Goal: Information Seeking & Learning: Learn about a topic

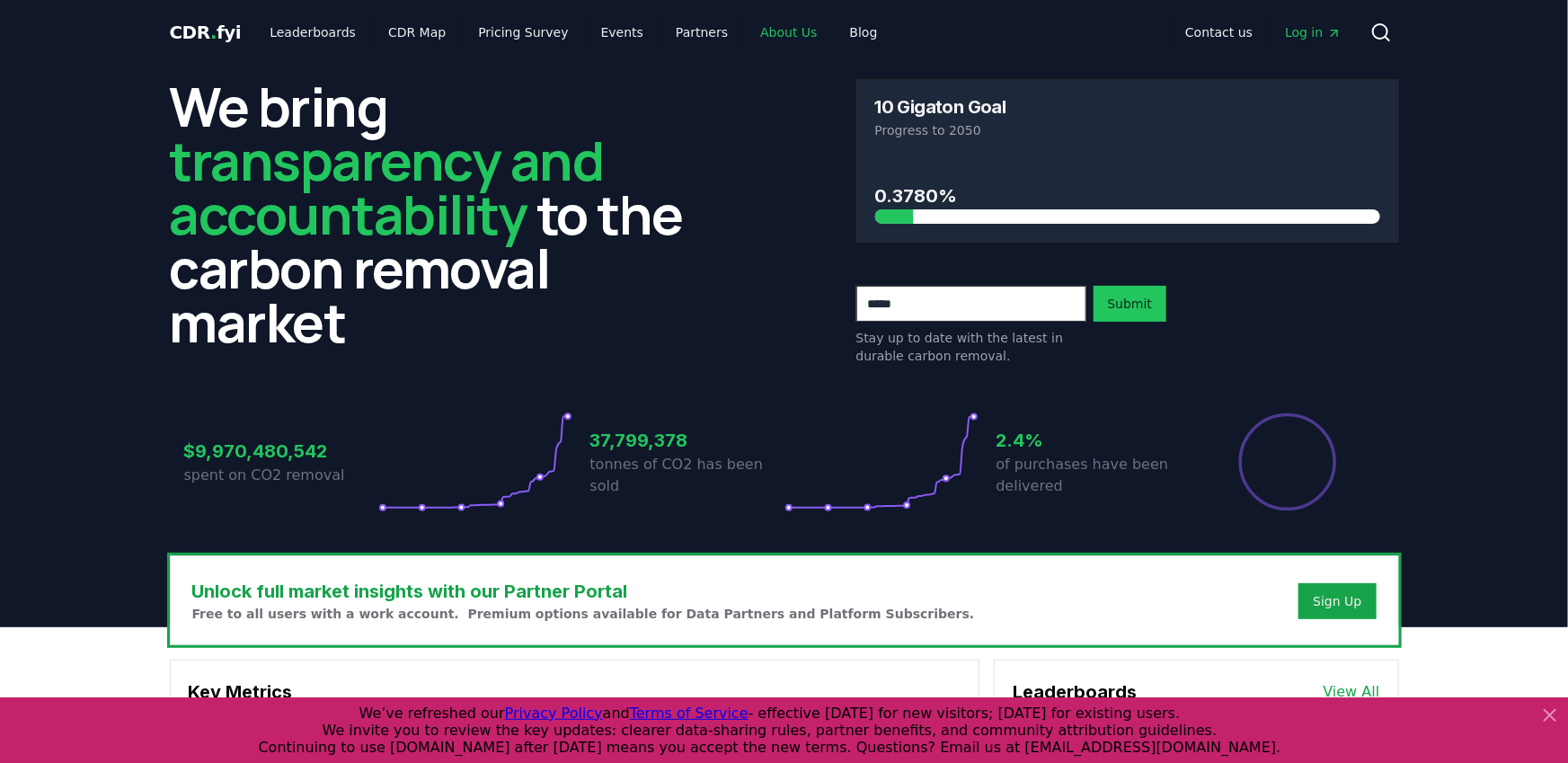
click at [770, 35] on link "About Us" at bounding box center [788, 33] width 85 height 33
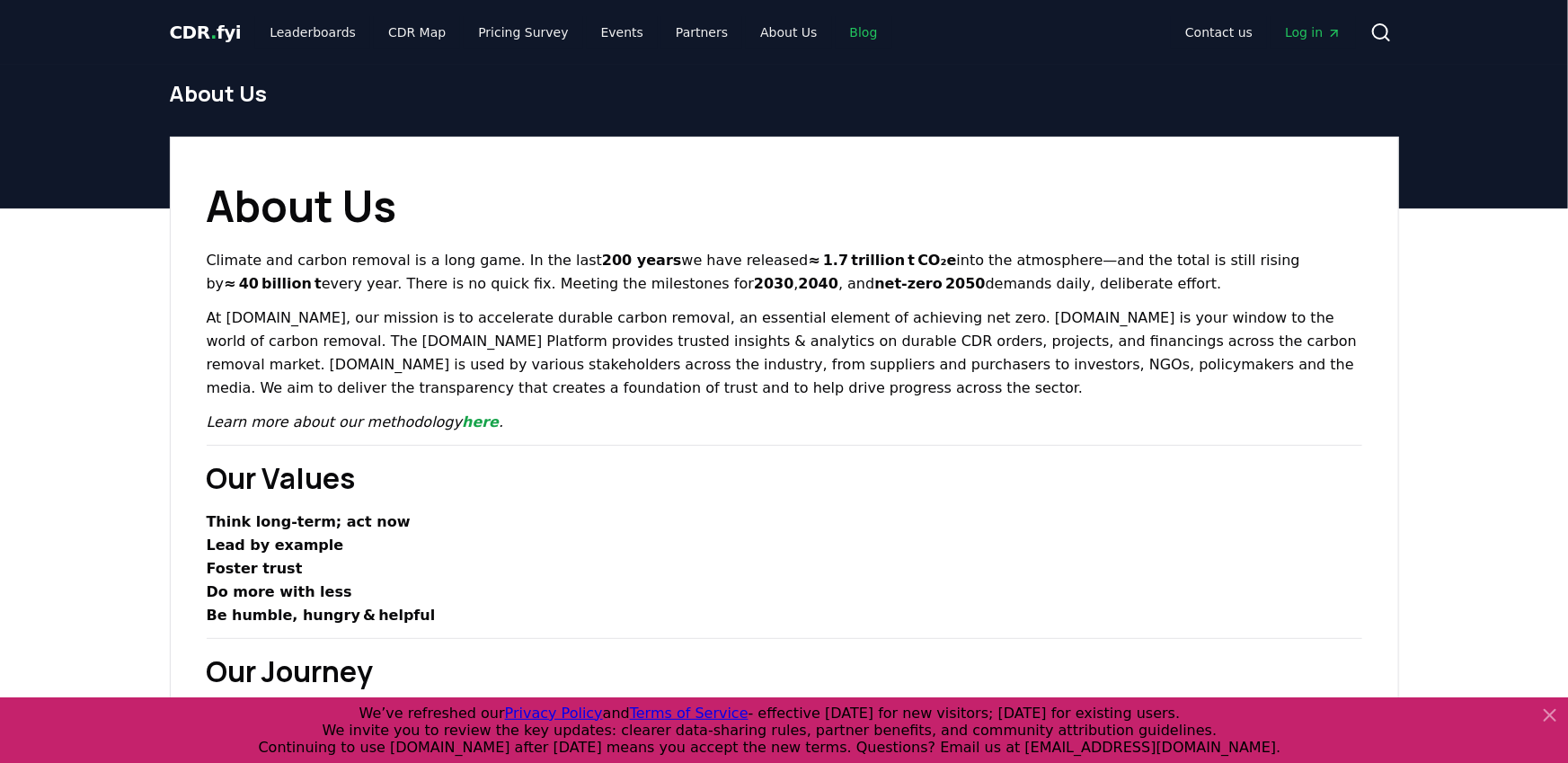
click at [854, 36] on link "Blog" at bounding box center [864, 33] width 57 height 33
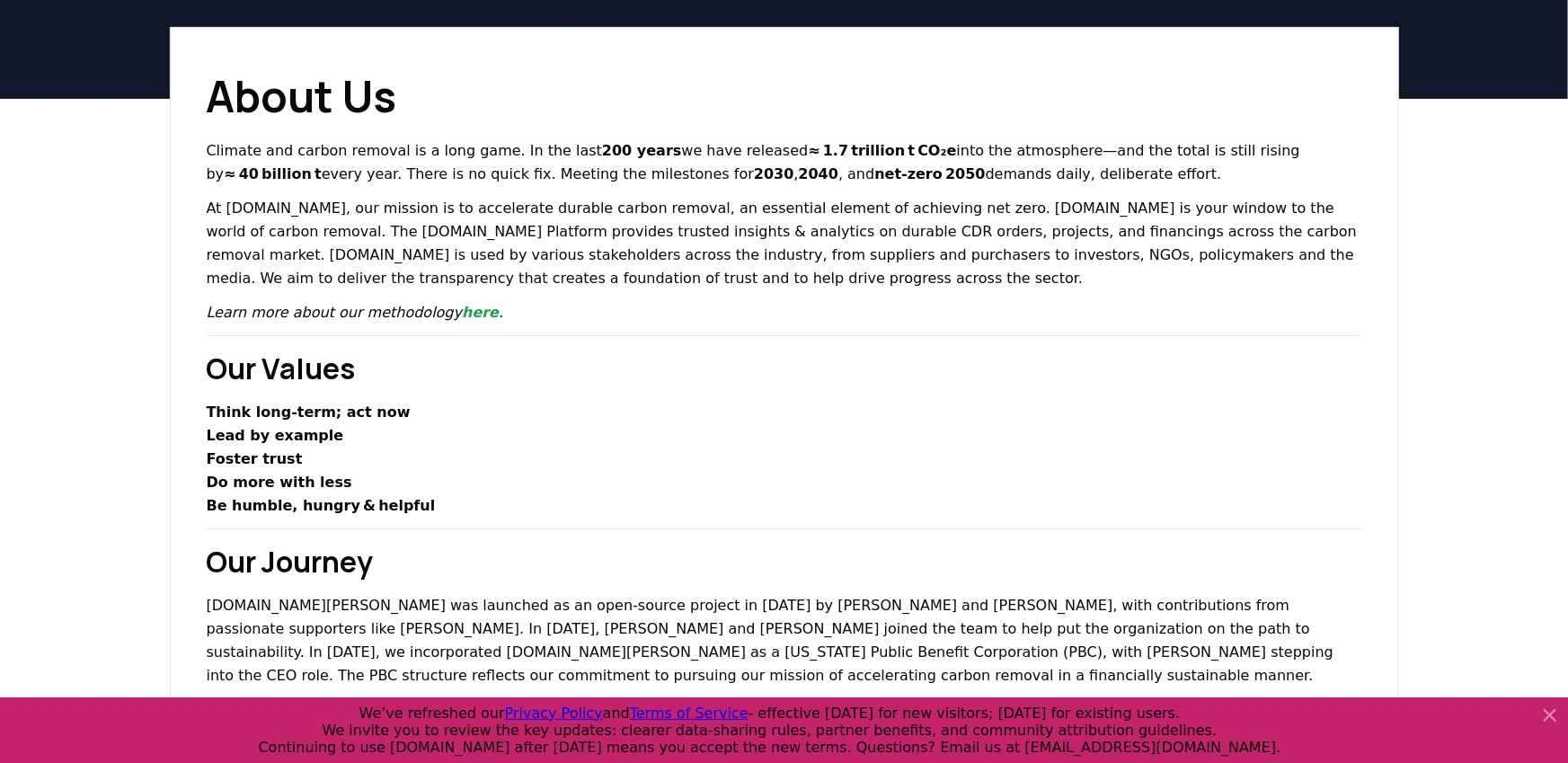
scroll to position [179, 0]
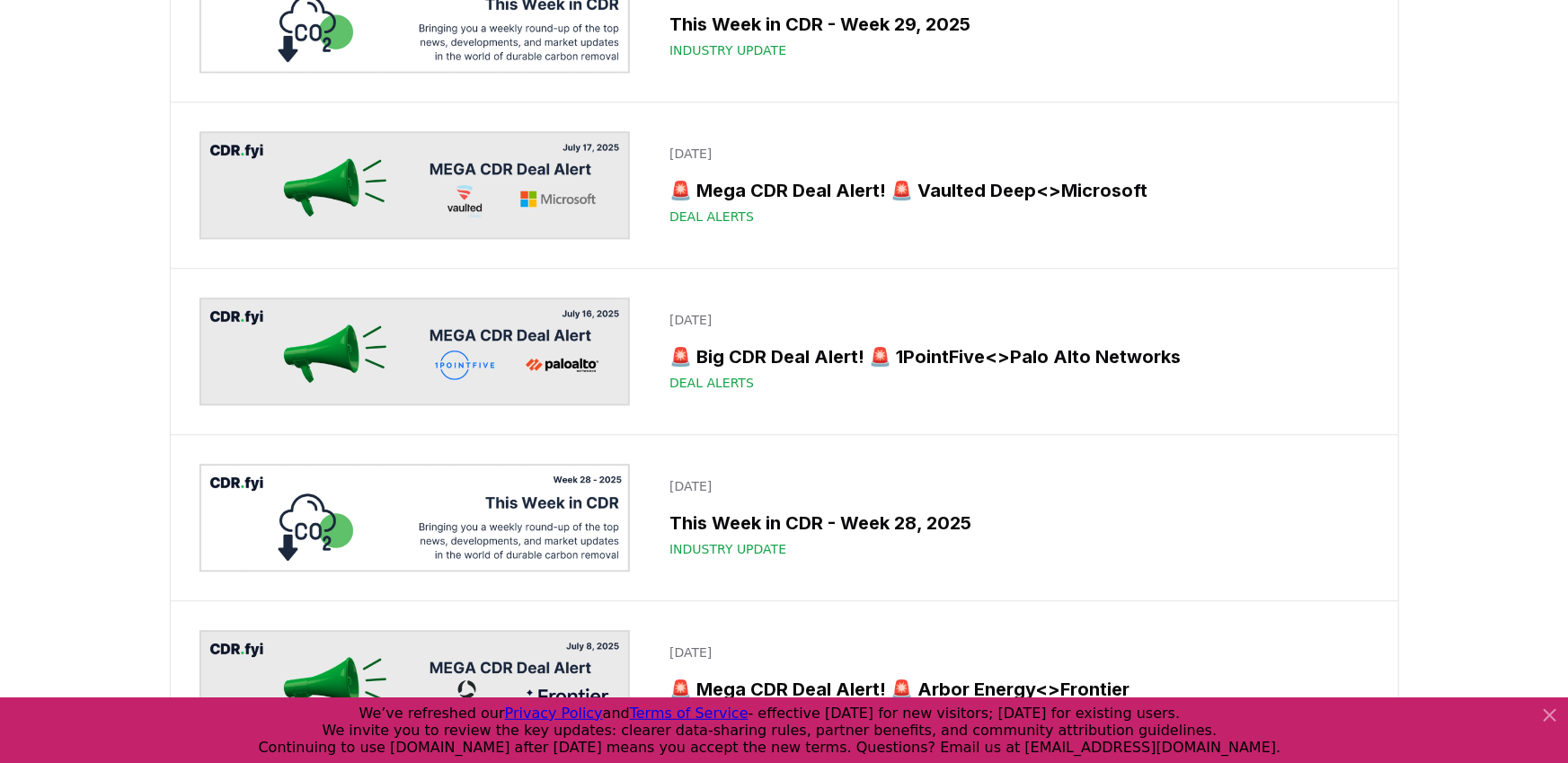
scroll to position [2136, 0]
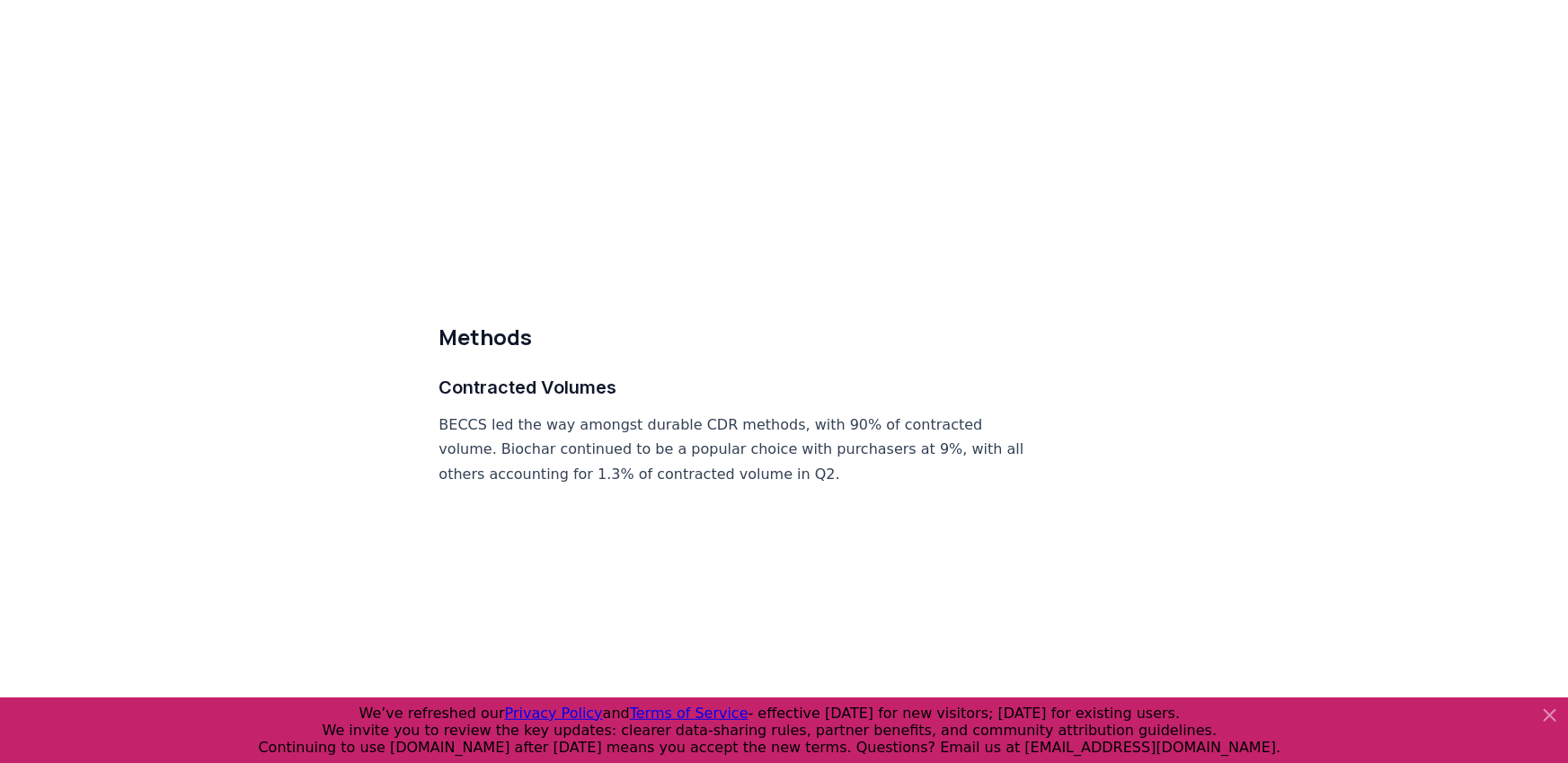
scroll to position [8080, 0]
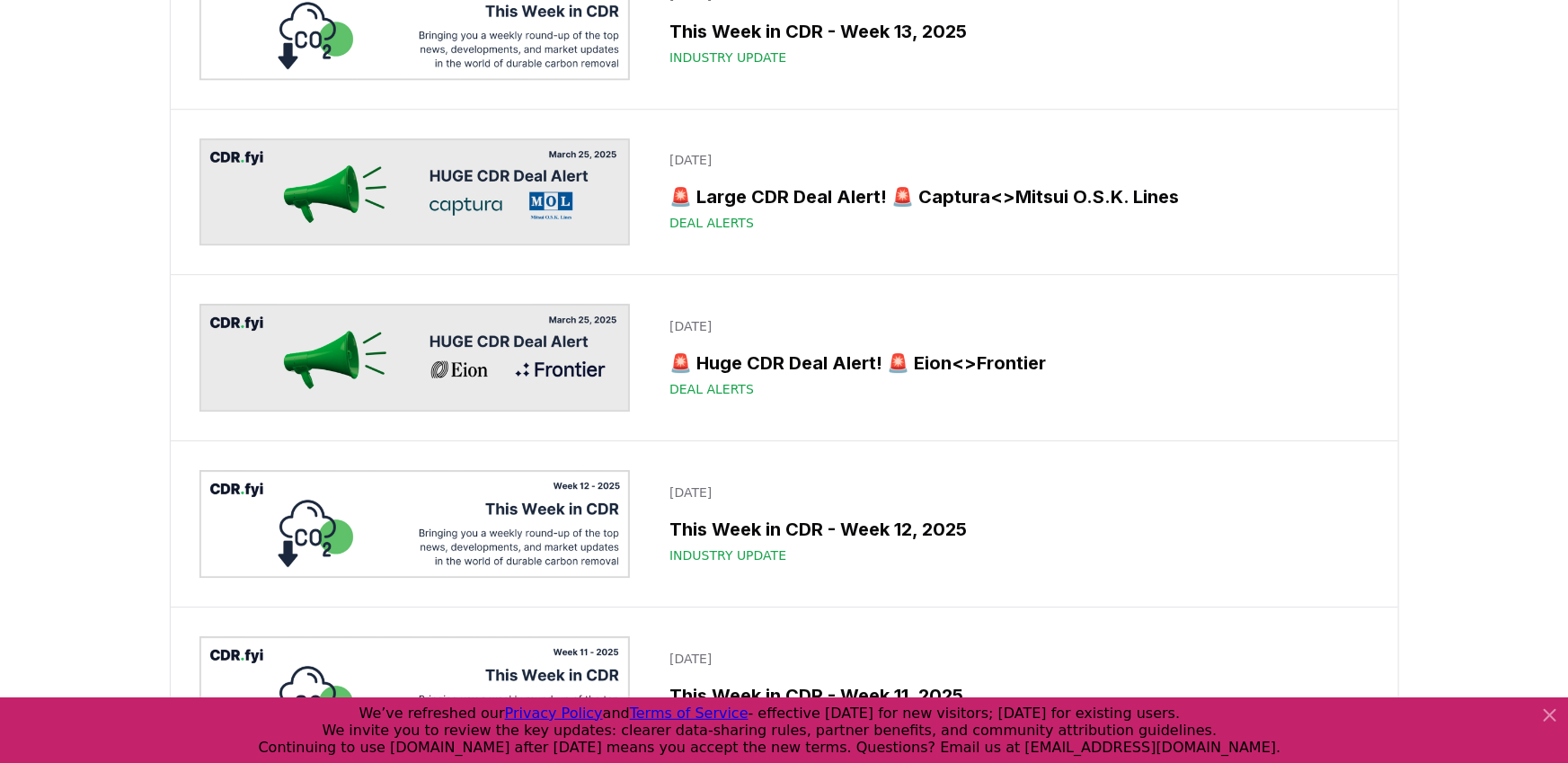
scroll to position [9704, 0]
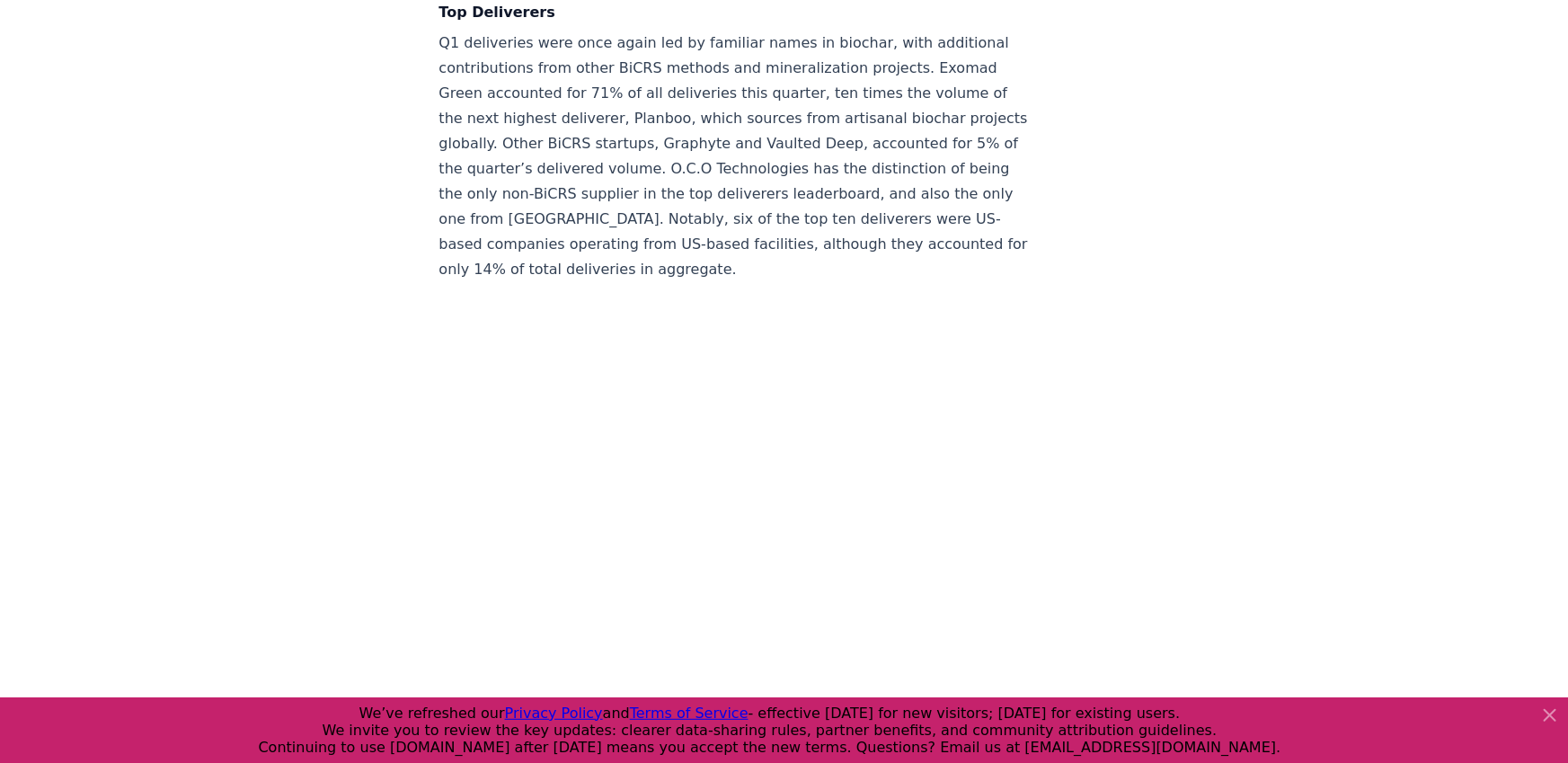
scroll to position [8067, 0]
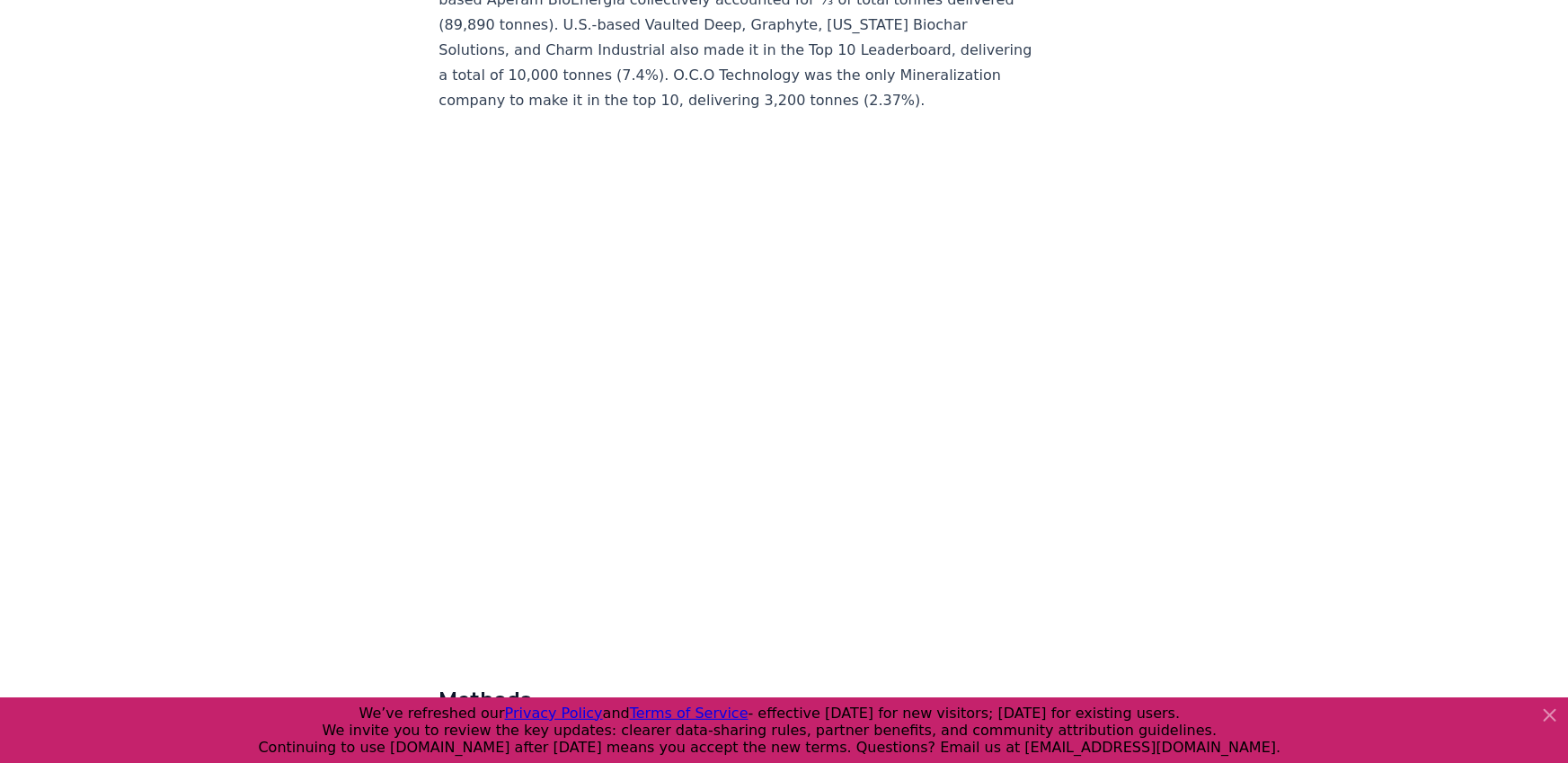
scroll to position [7624, 0]
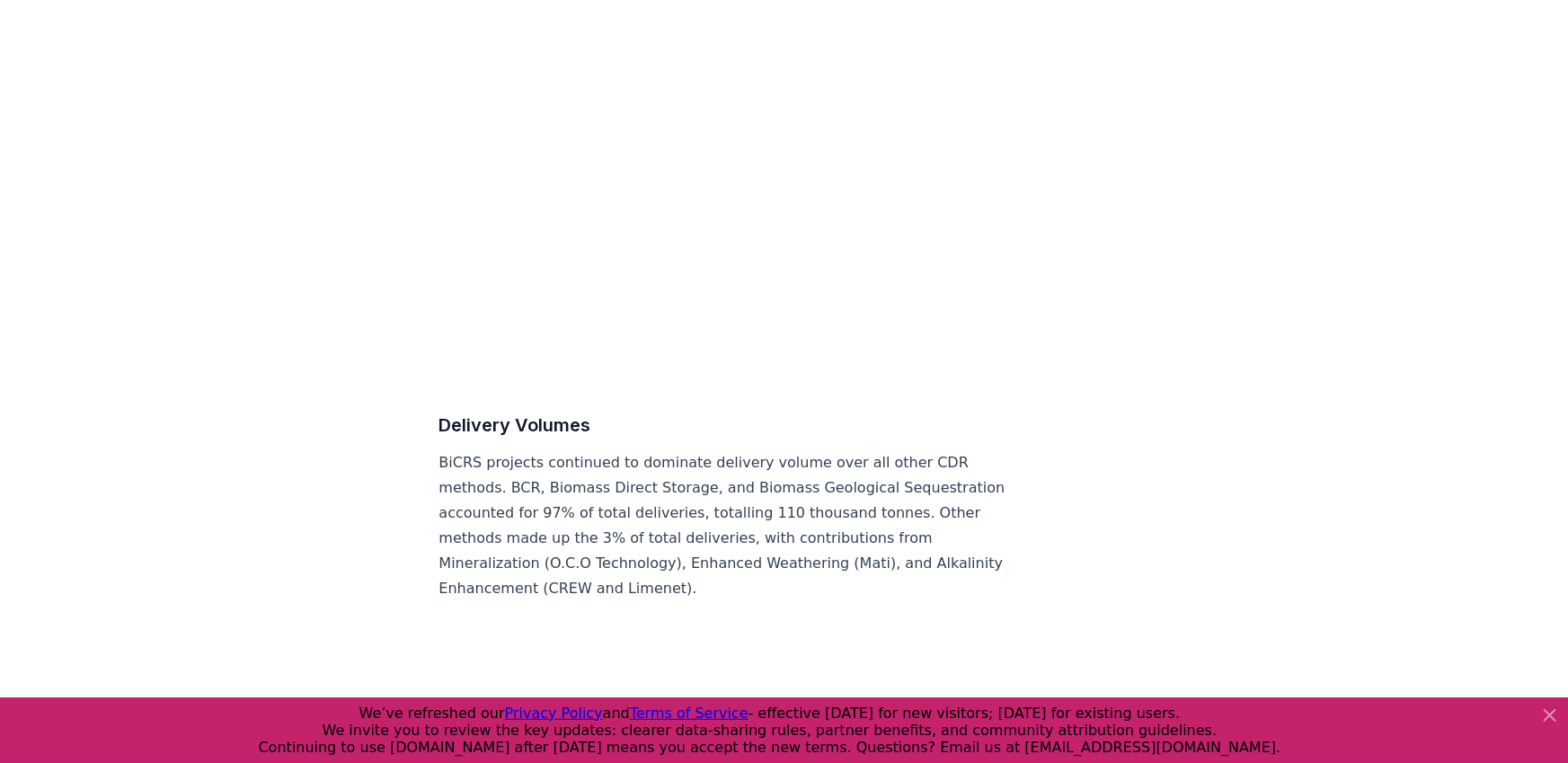
scroll to position [8670, 0]
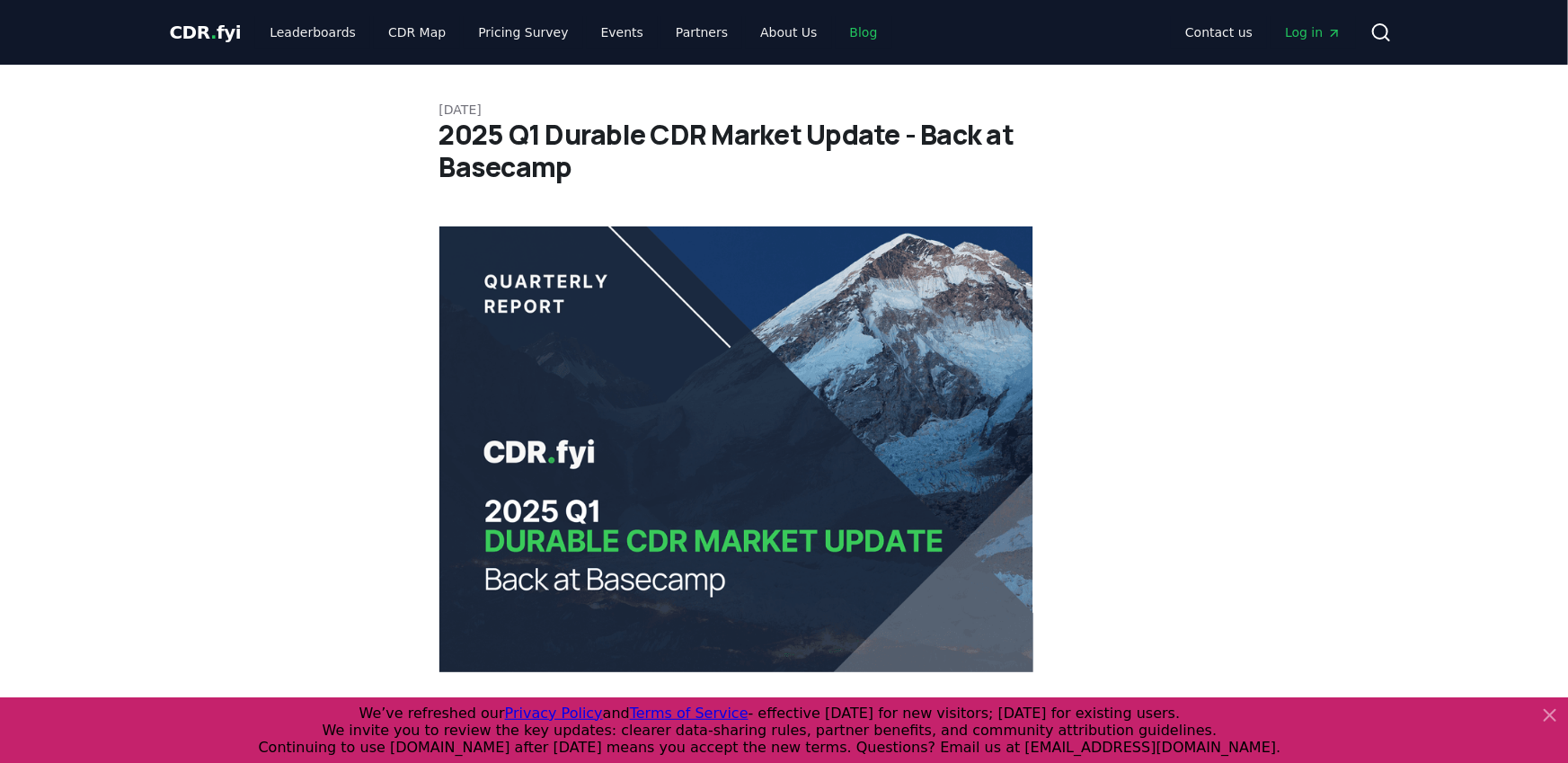
click at [842, 36] on link "Blog" at bounding box center [864, 33] width 57 height 33
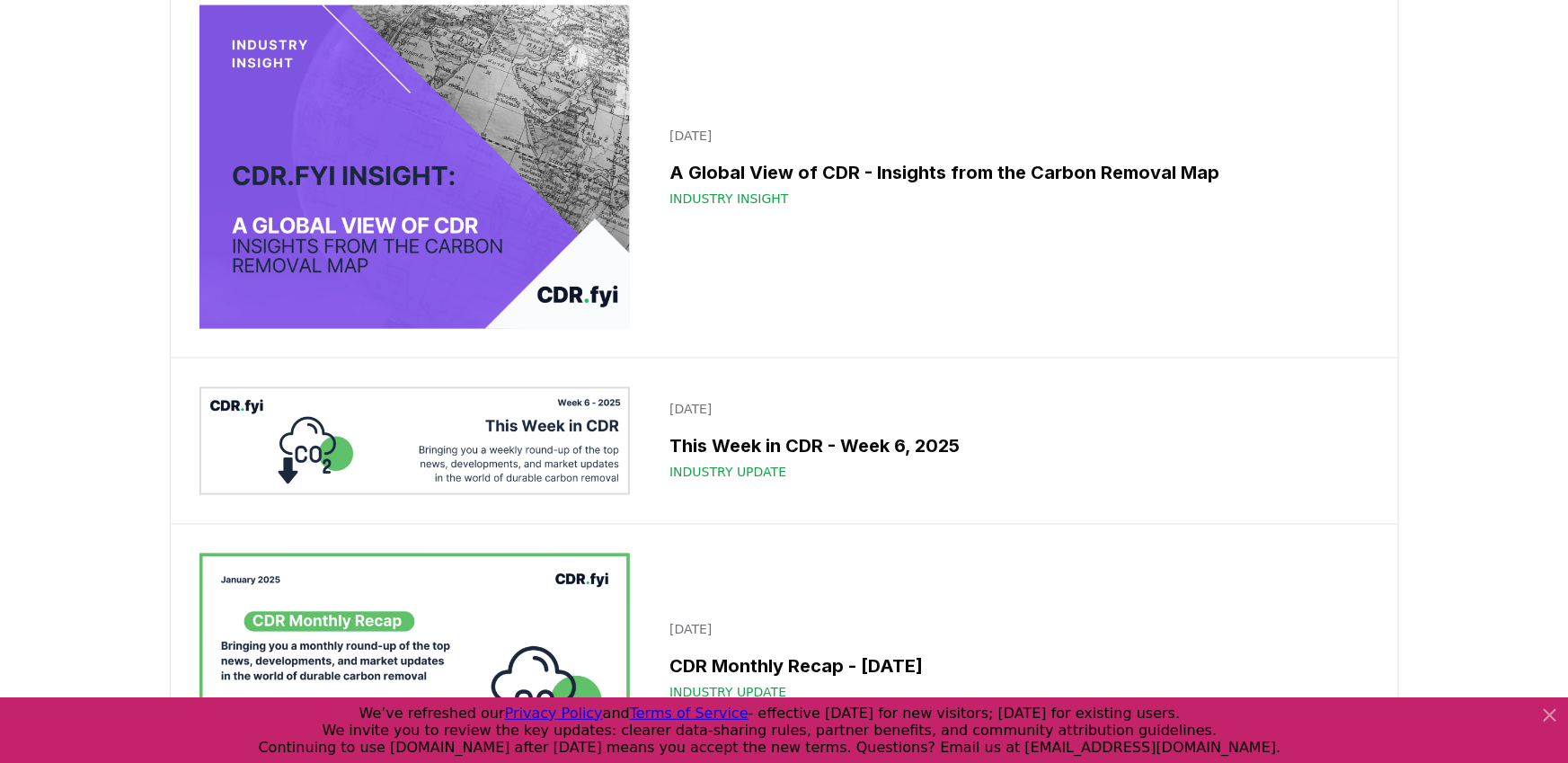
scroll to position [12440, 0]
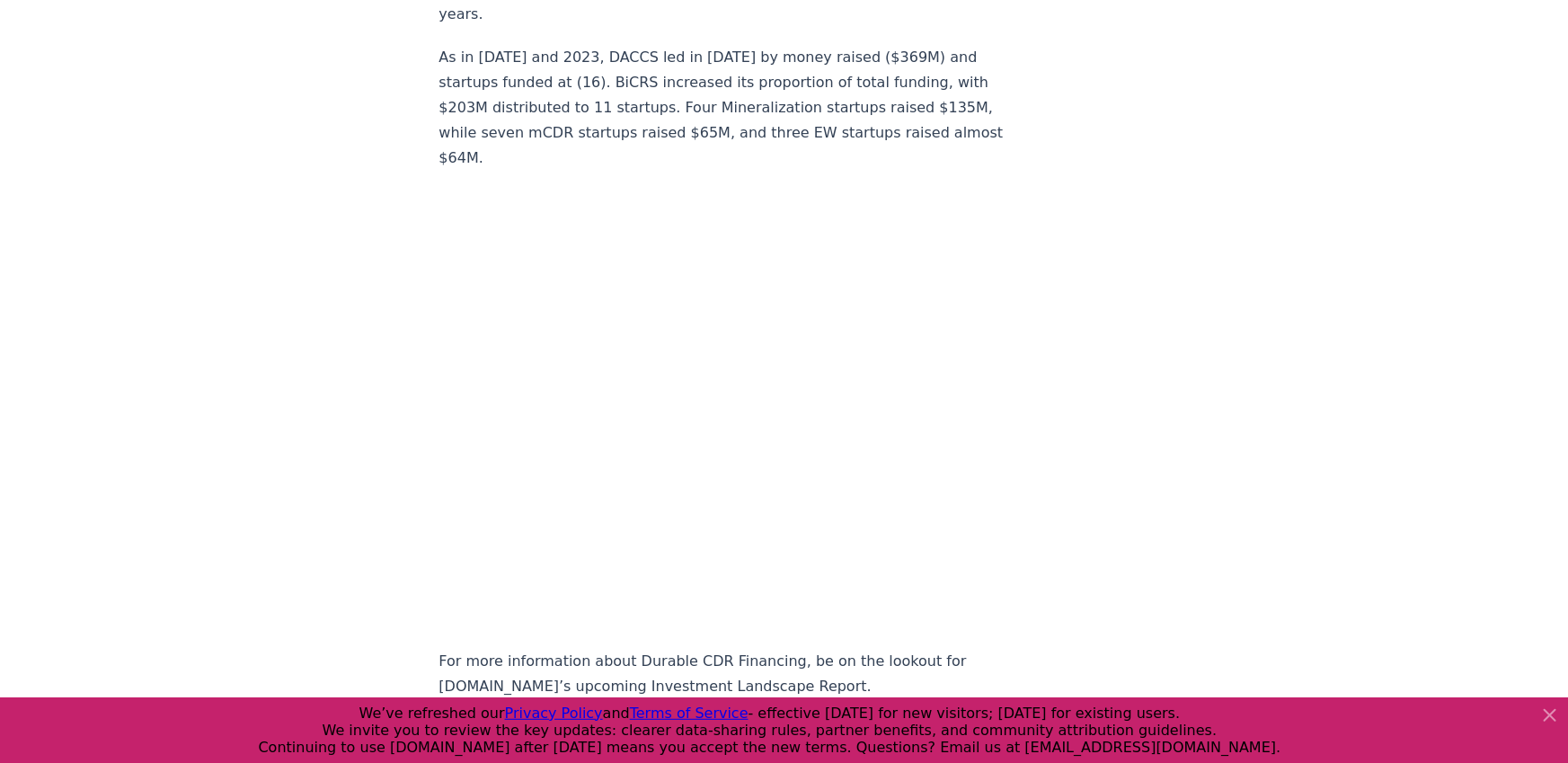
scroll to position [18139, 0]
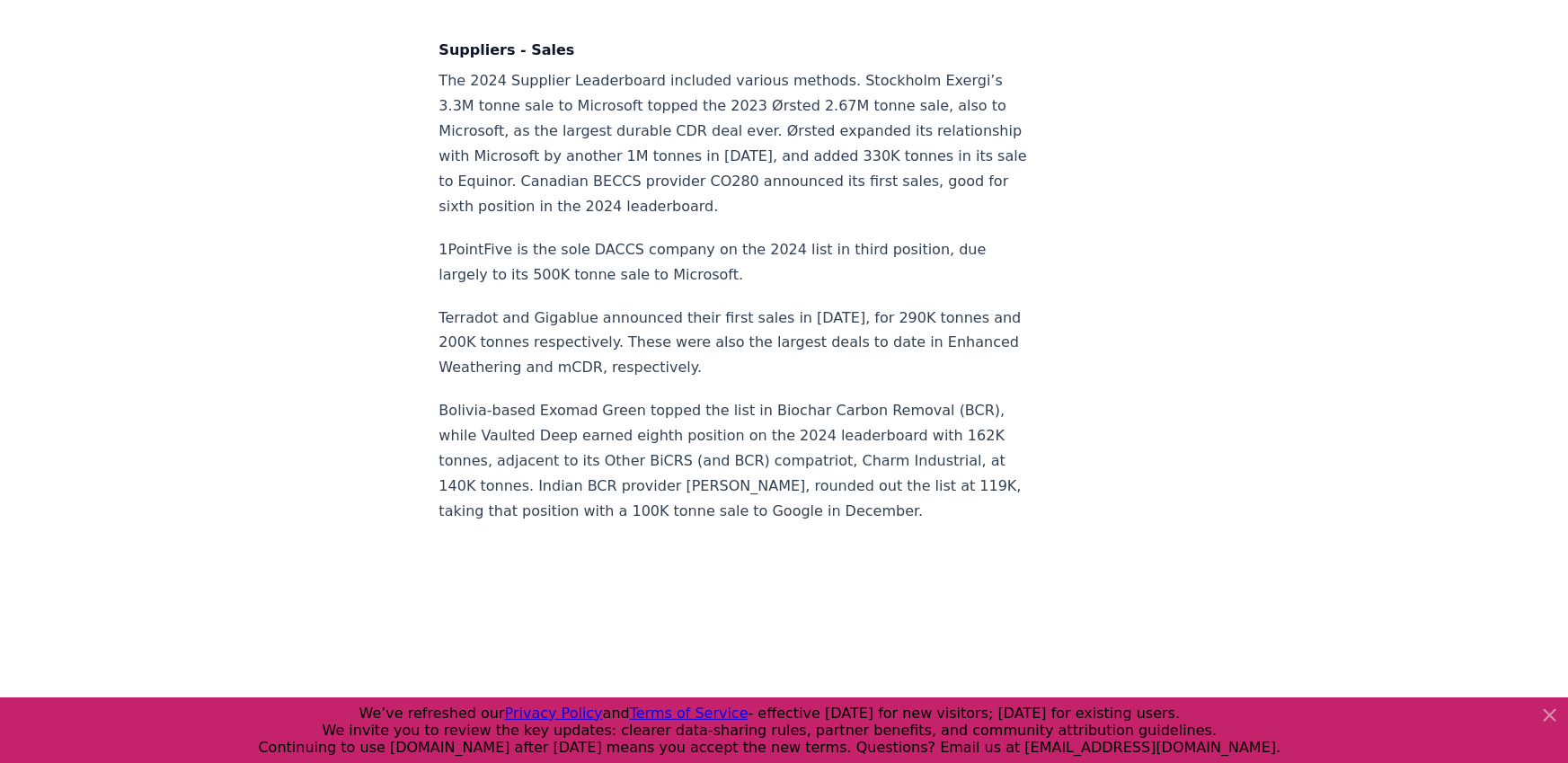
scroll to position [13352, 0]
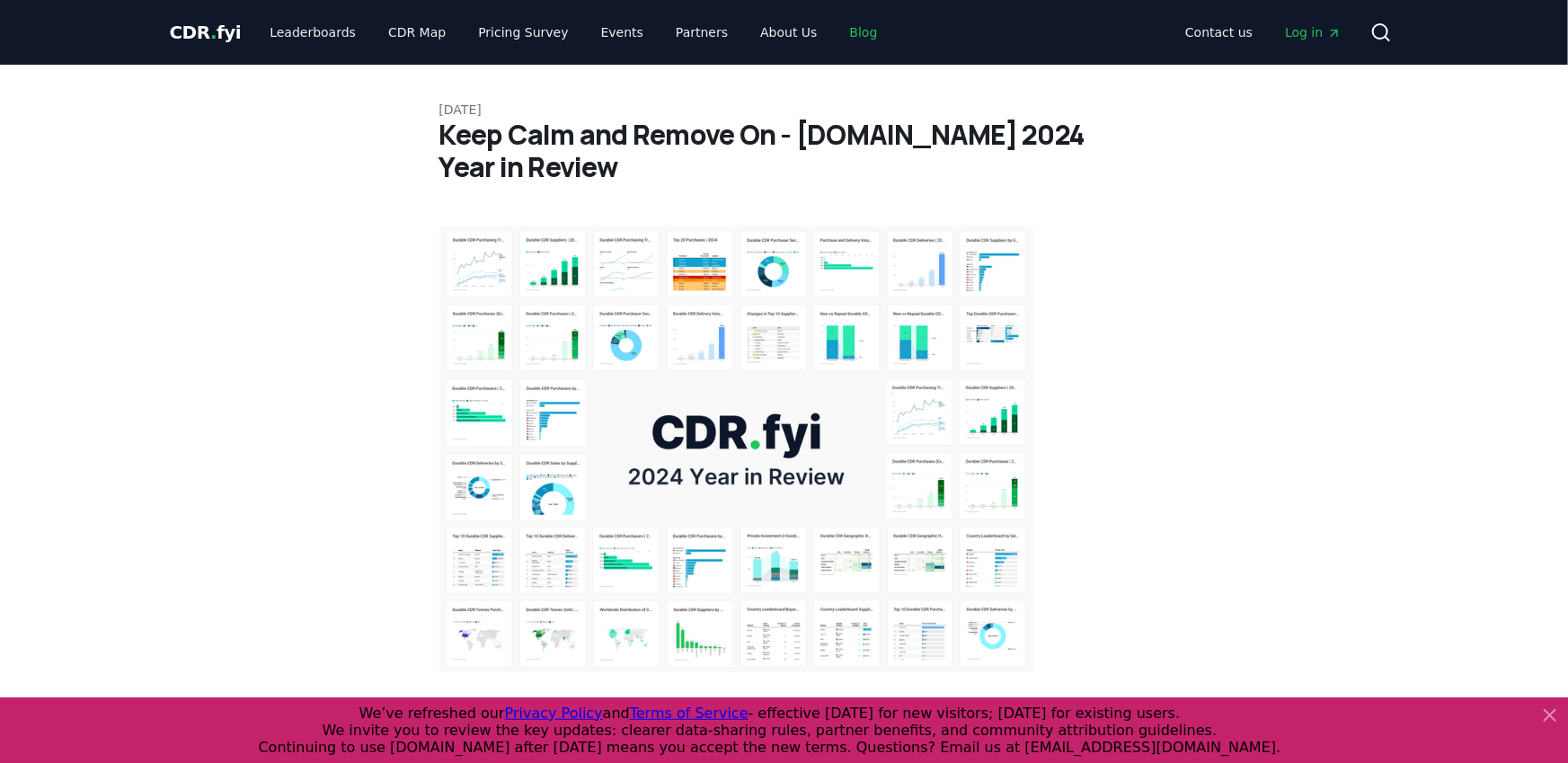
click at [849, 39] on link "Blog" at bounding box center [864, 33] width 57 height 33
click at [843, 36] on link "Blog" at bounding box center [864, 33] width 57 height 33
click at [836, 36] on link "Blog" at bounding box center [864, 33] width 57 height 33
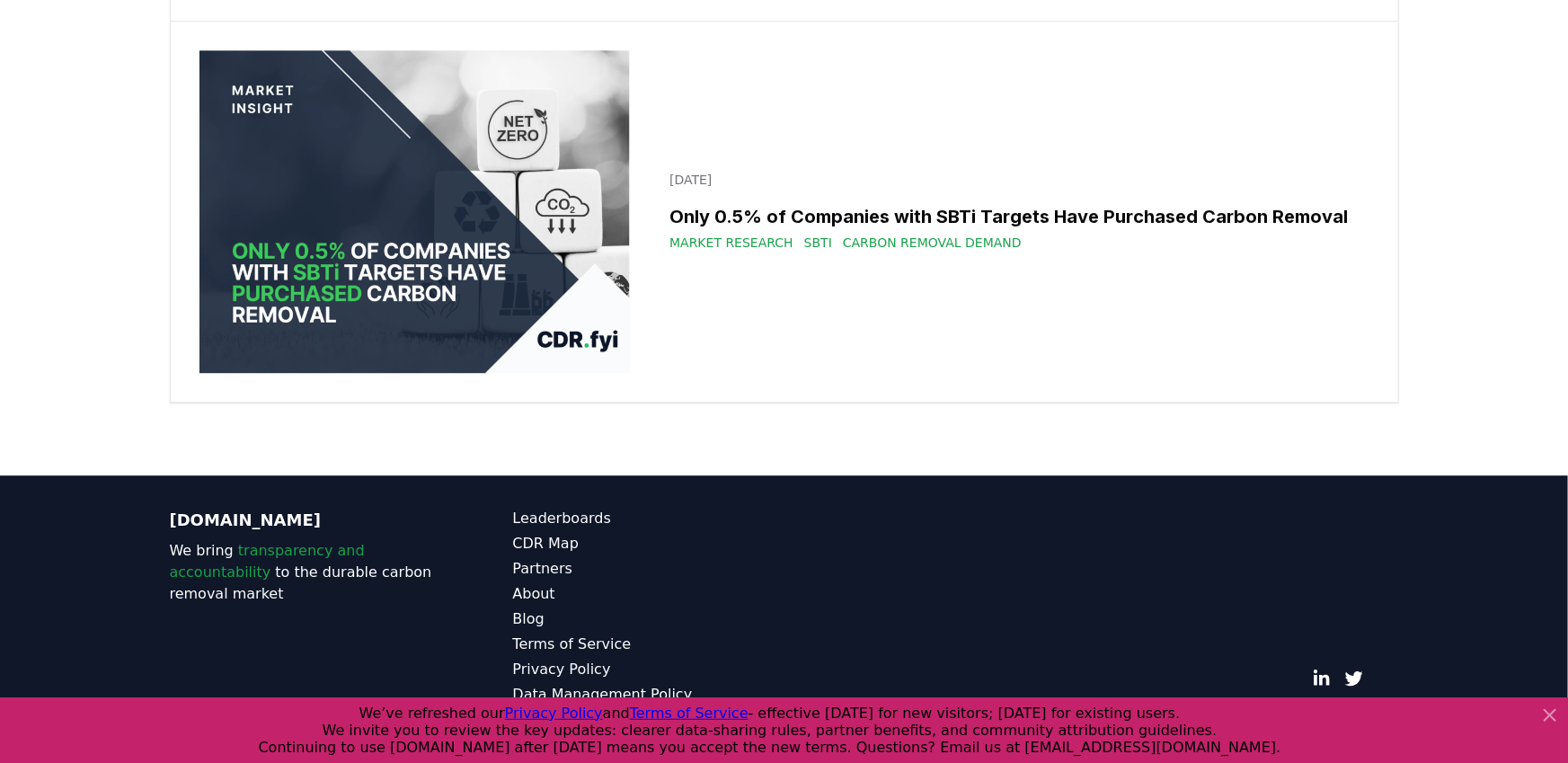
scroll to position [24558, 0]
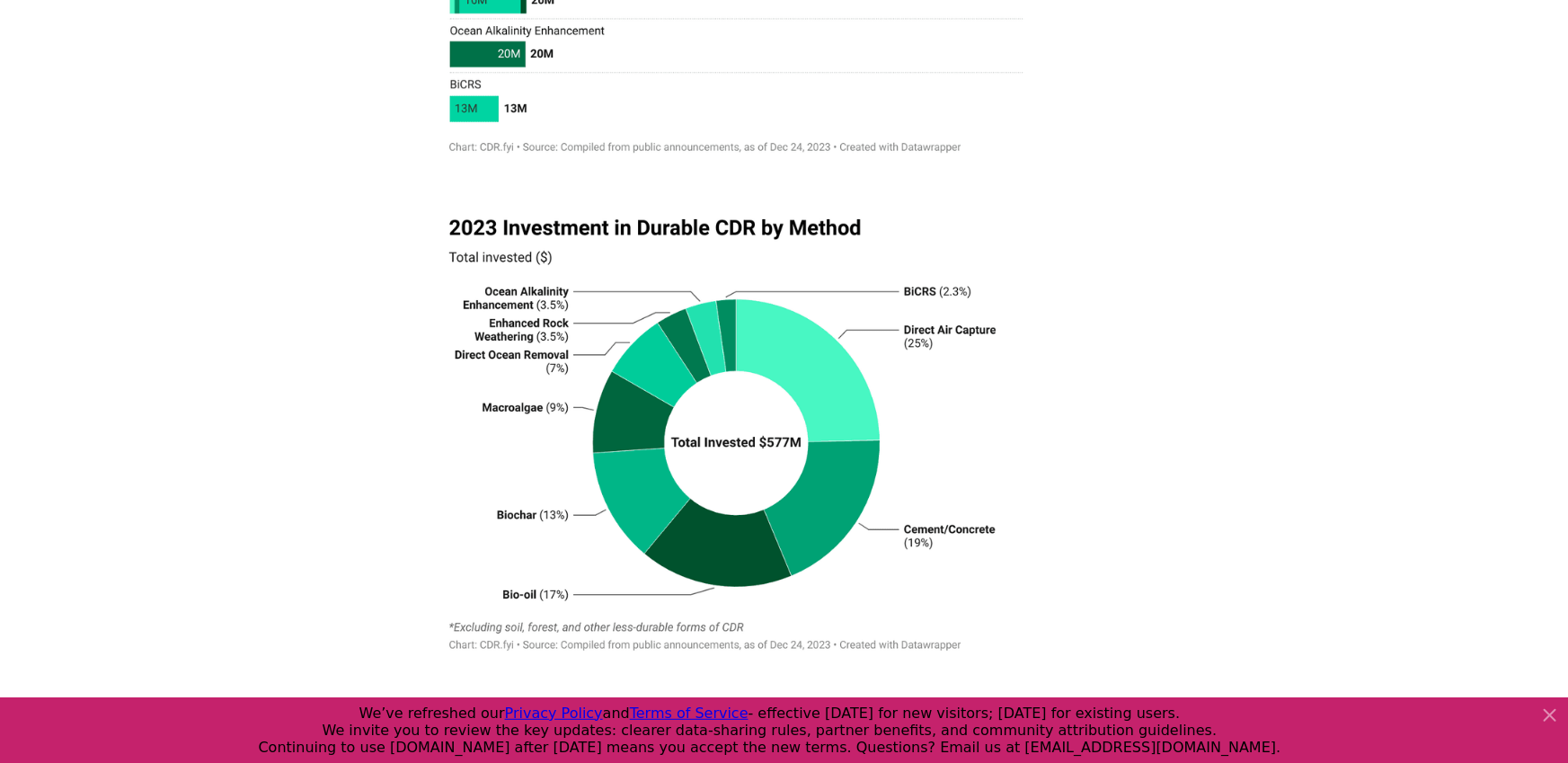
scroll to position [12421, 0]
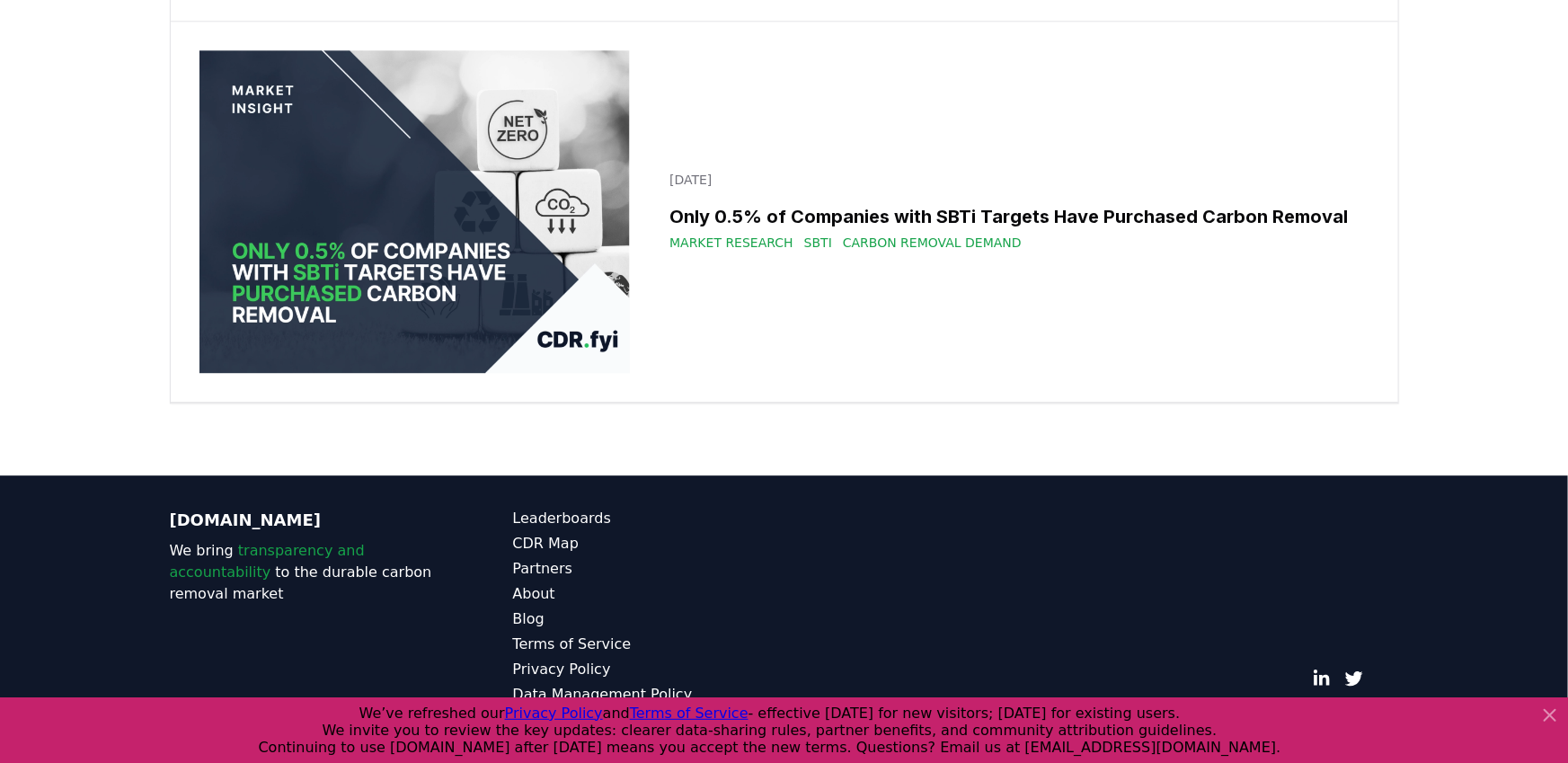
scroll to position [27052, 0]
